Goal: Find specific page/section: Locate item on page

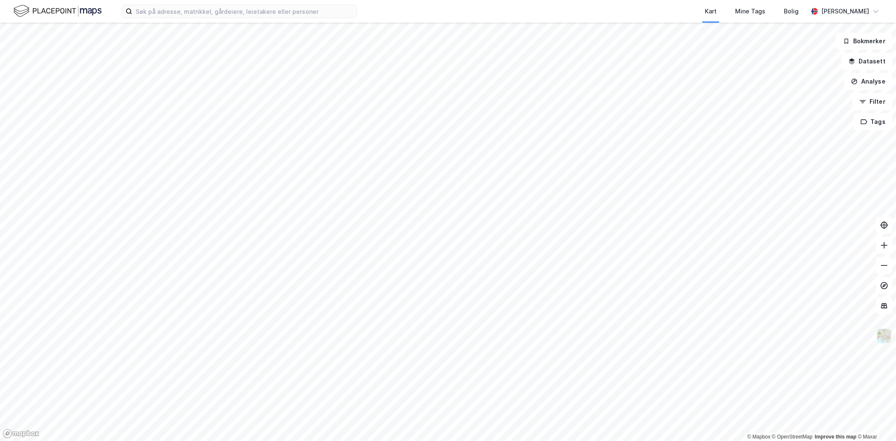
click at [879, 335] on img at bounding box center [884, 336] width 16 height 16
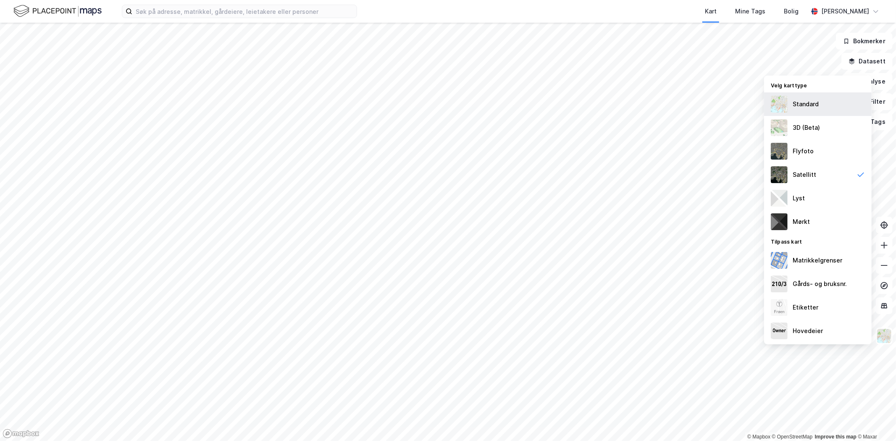
click at [808, 103] on div "Standard" at bounding box center [806, 104] width 26 height 10
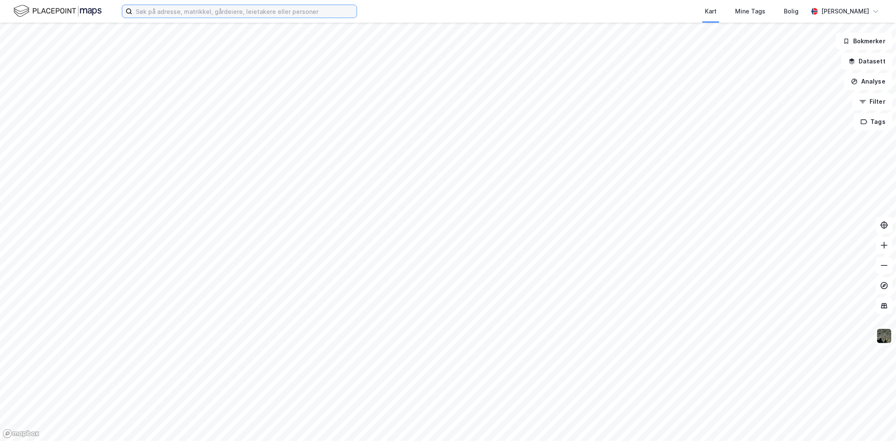
click at [250, 7] on input at bounding box center [244, 11] width 224 height 13
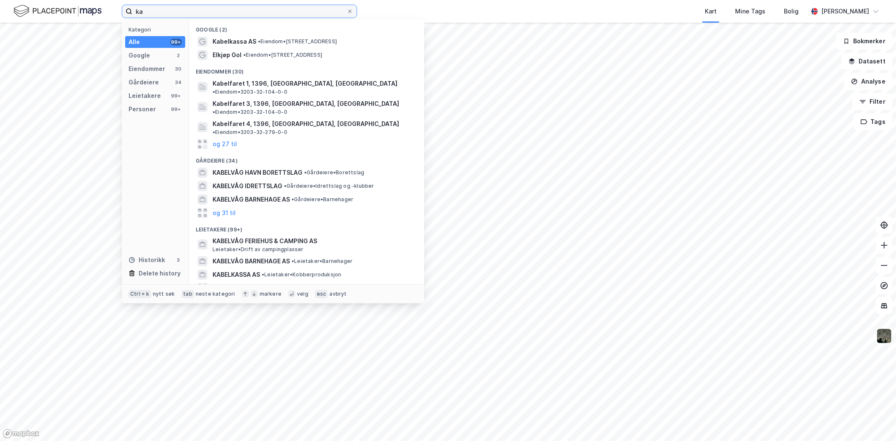
type input "k"
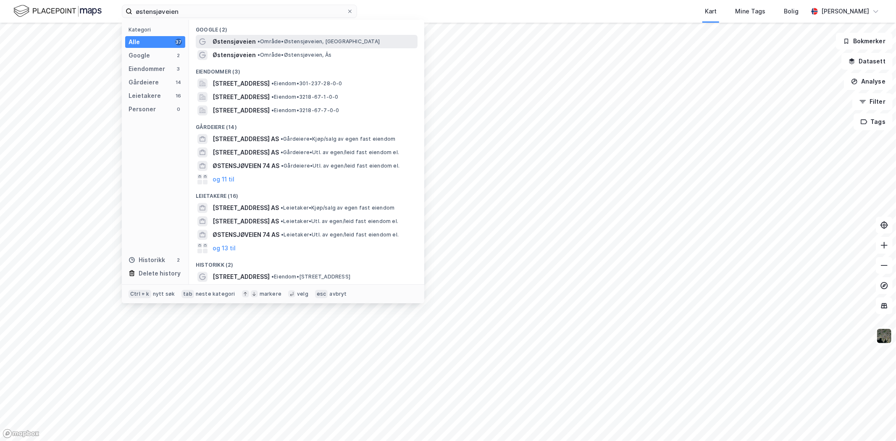
click at [297, 38] on span "• Område • [GEOGRAPHIC_DATA], [GEOGRAPHIC_DATA]" at bounding box center [319, 41] width 122 height 7
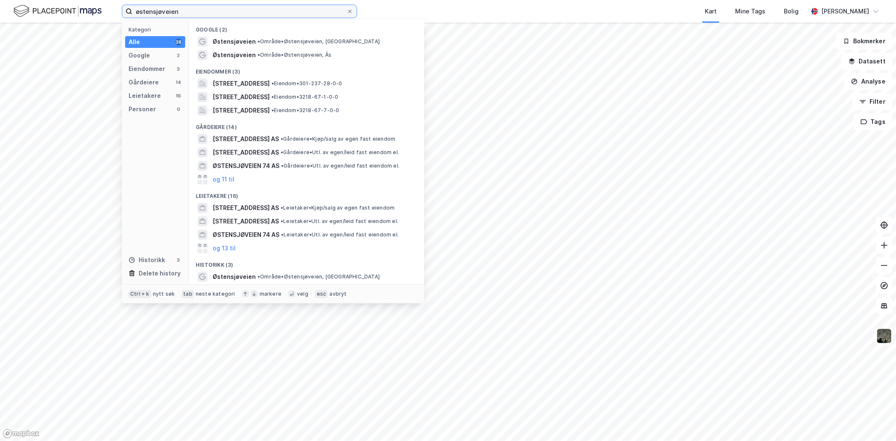
click at [206, 11] on input "østensjøveien" at bounding box center [239, 11] width 214 height 13
type input "[STREET_ADDRESS]"
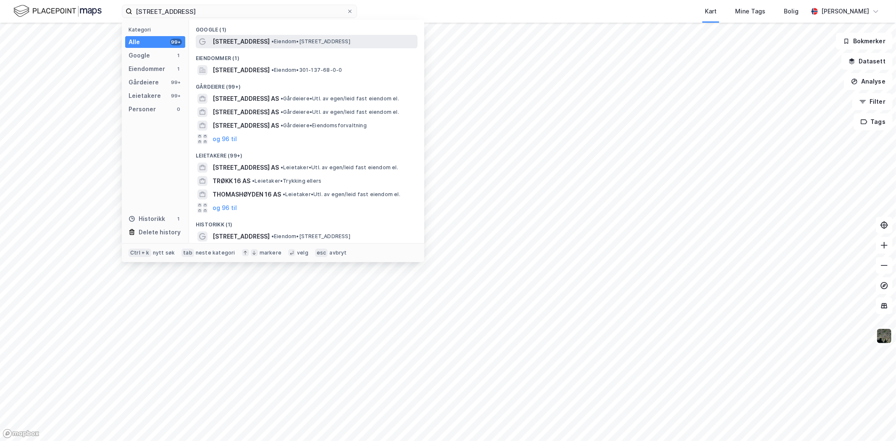
click at [247, 39] on span "[STREET_ADDRESS]" at bounding box center [241, 42] width 57 height 10
